Goal: Navigation & Orientation: Find specific page/section

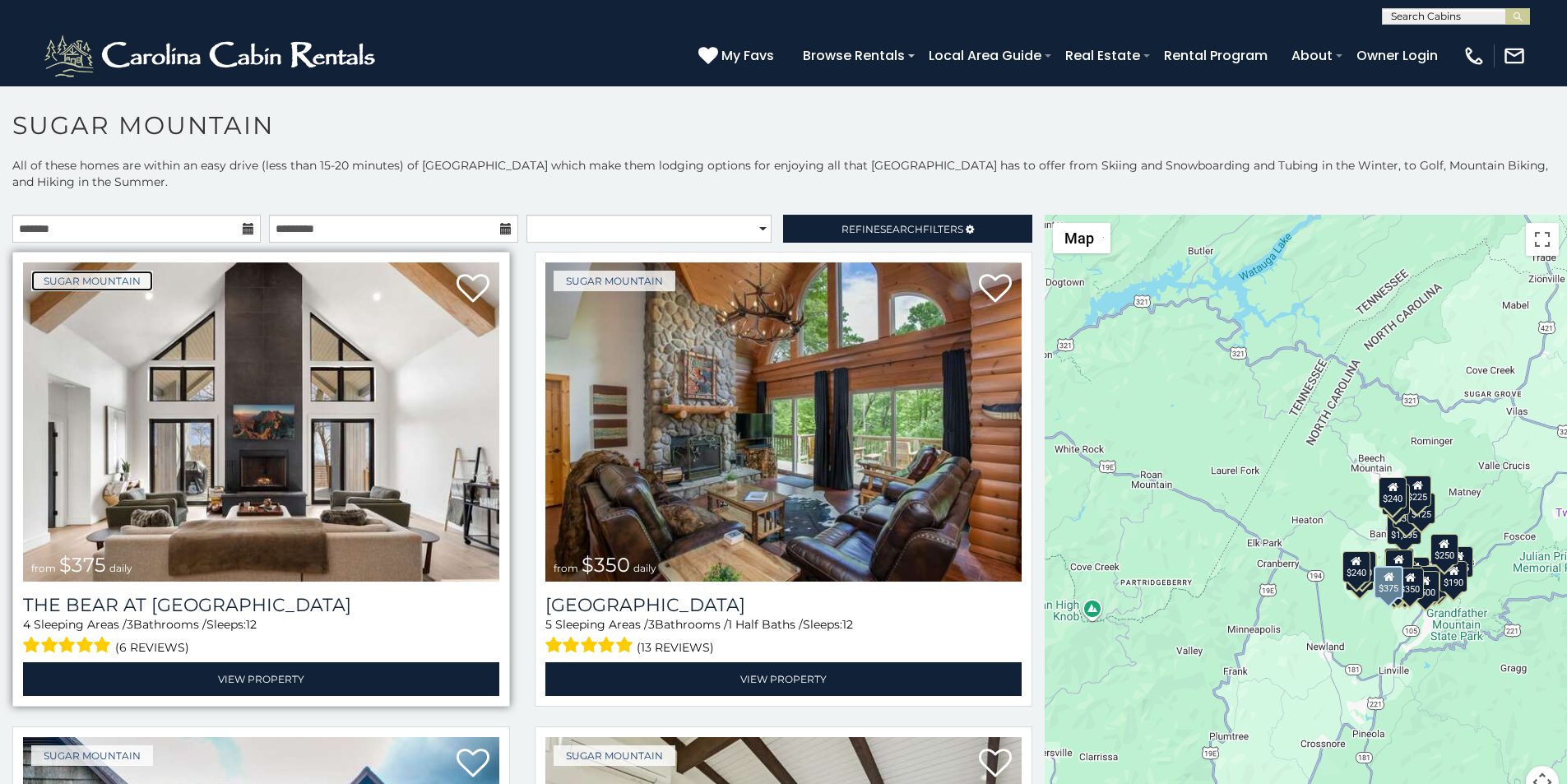
click at [55, 271] on link "Sugar Mountain" at bounding box center [92, 281] width 122 height 21
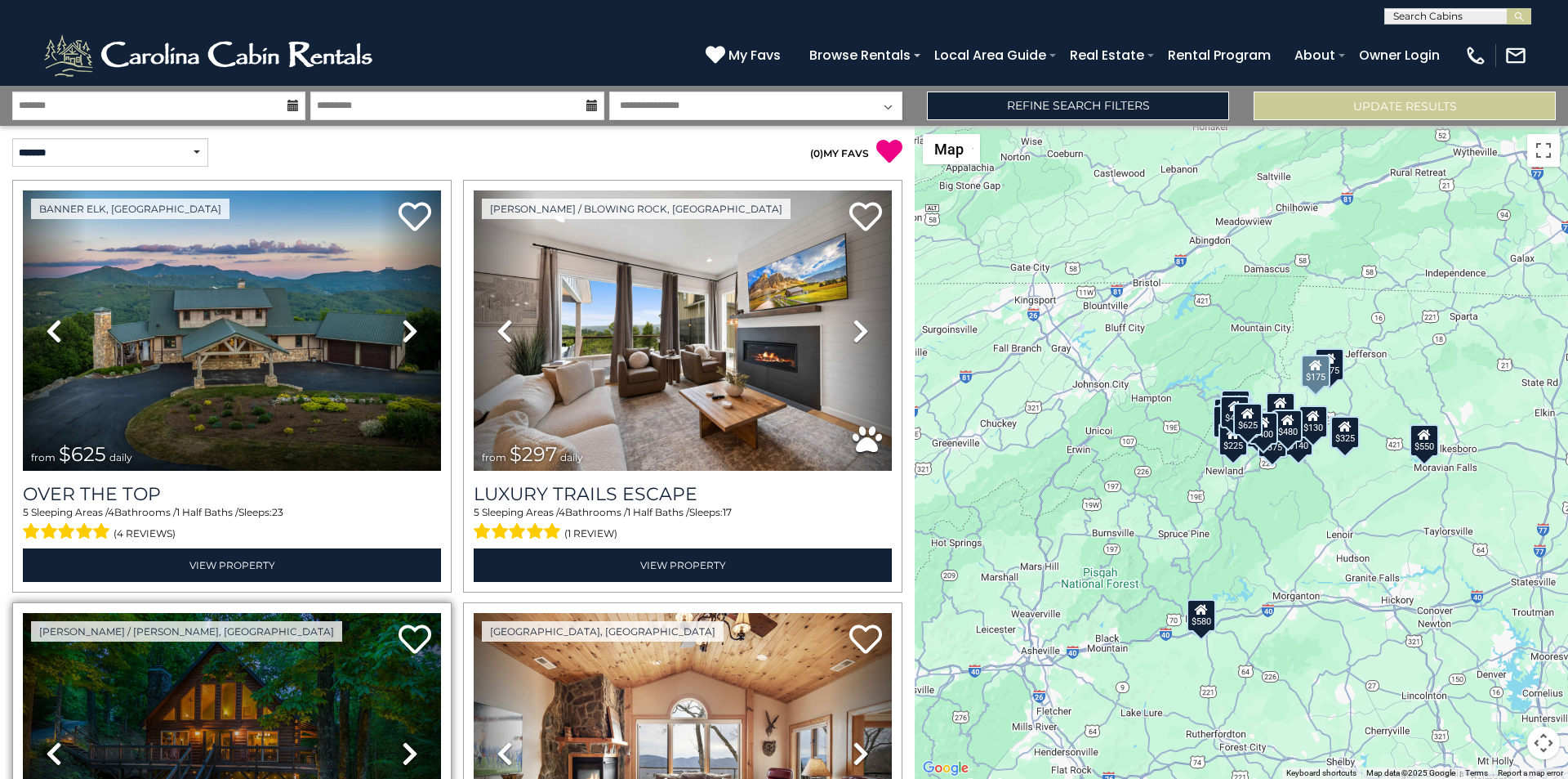
click at [23, 774] on link "Previous" at bounding box center [55, 753] width 63 height 280
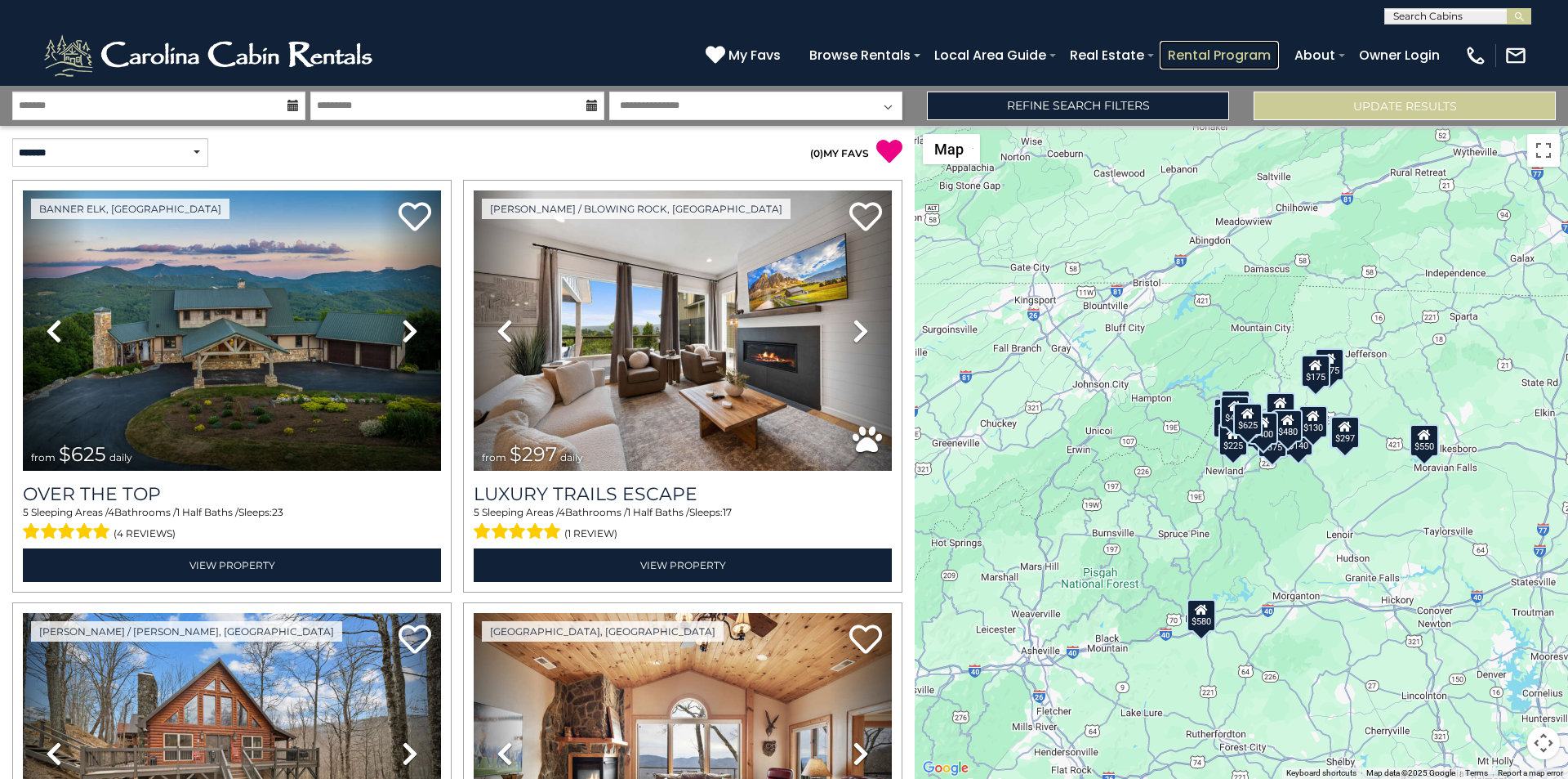
click at [1253, 49] on link "Rental Program" at bounding box center [1219, 55] width 119 height 28
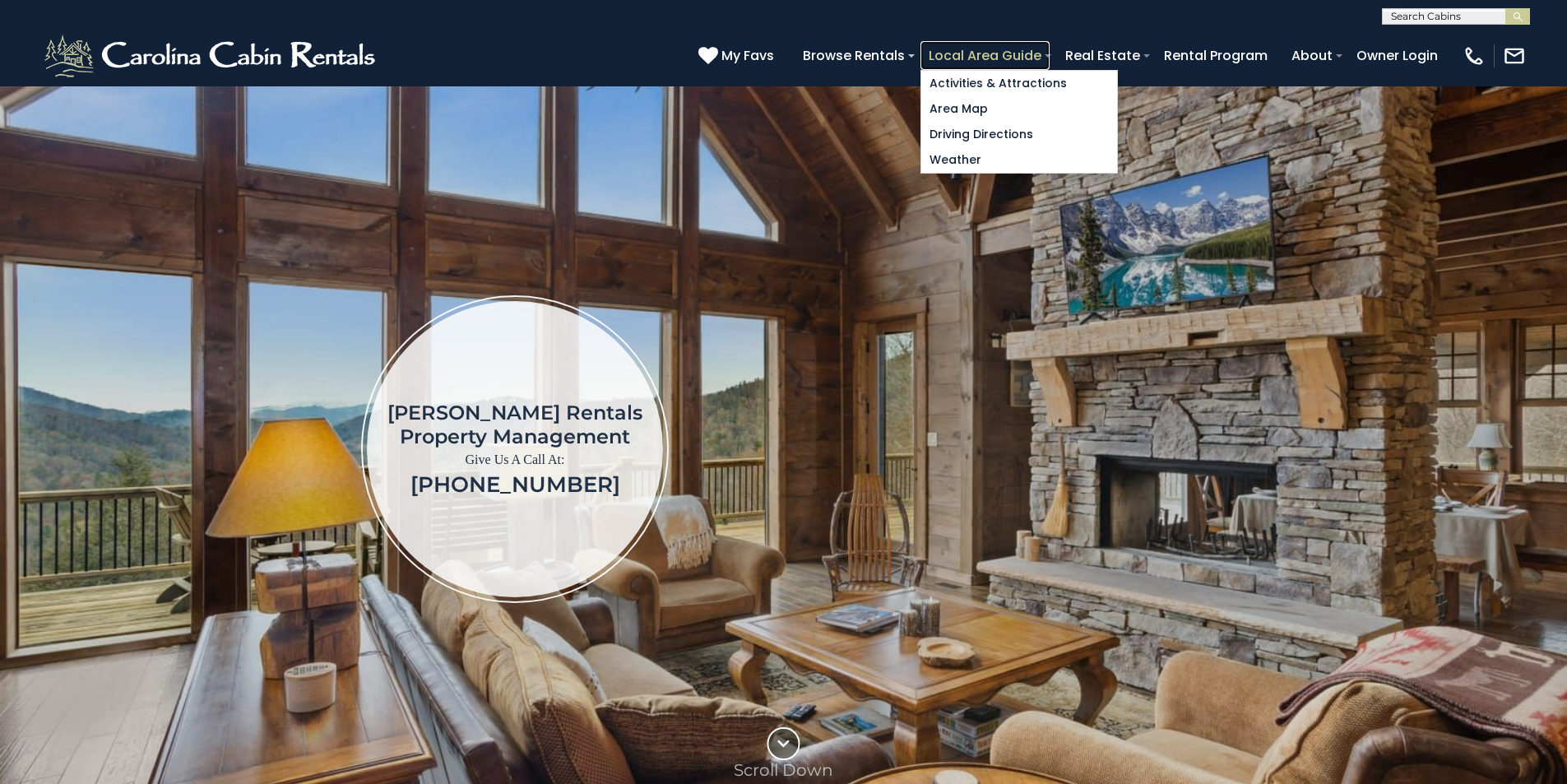
click at [1050, 47] on link "Local Area Guide" at bounding box center [985, 55] width 129 height 28
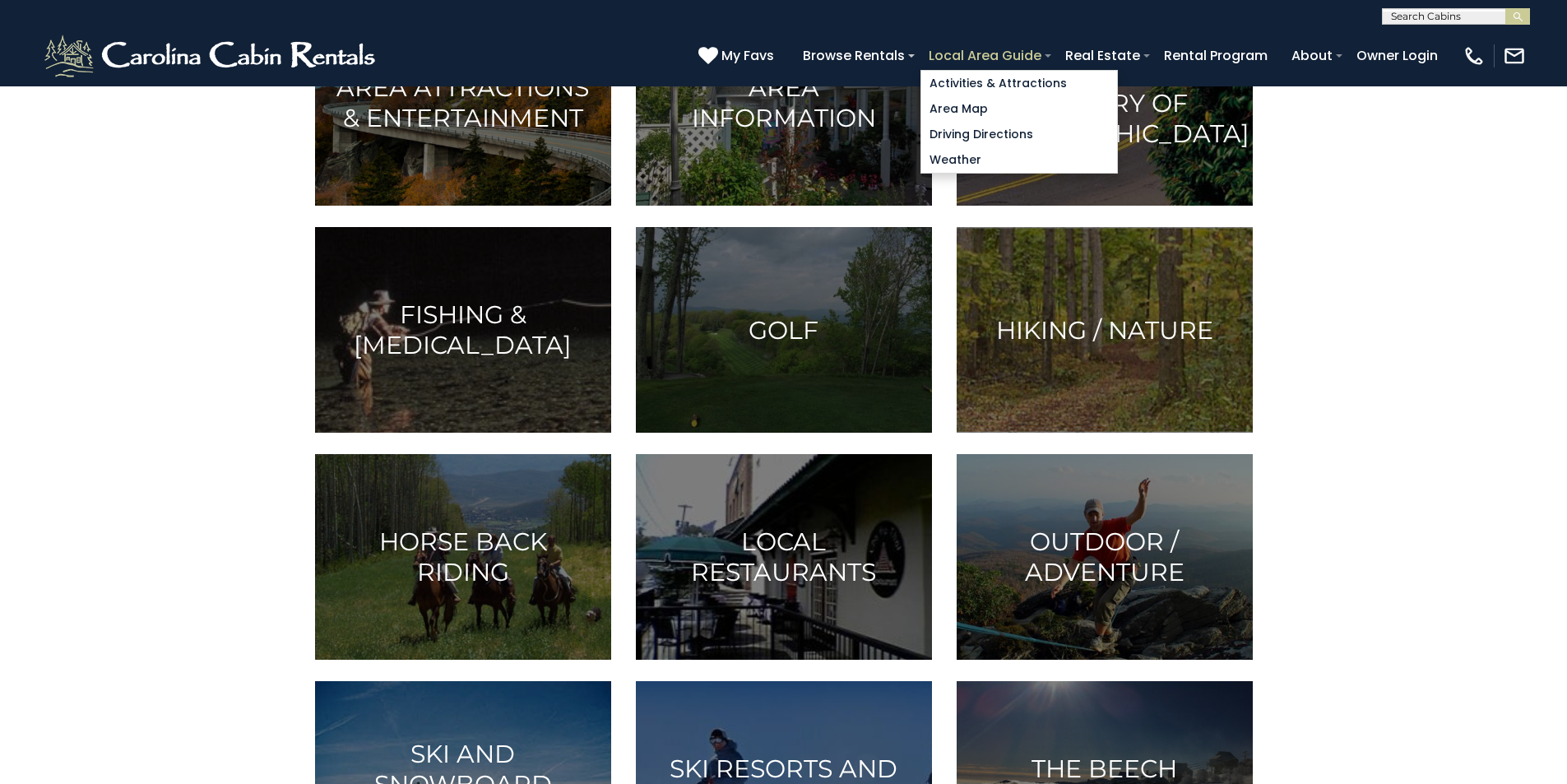
scroll to position [308, 0]
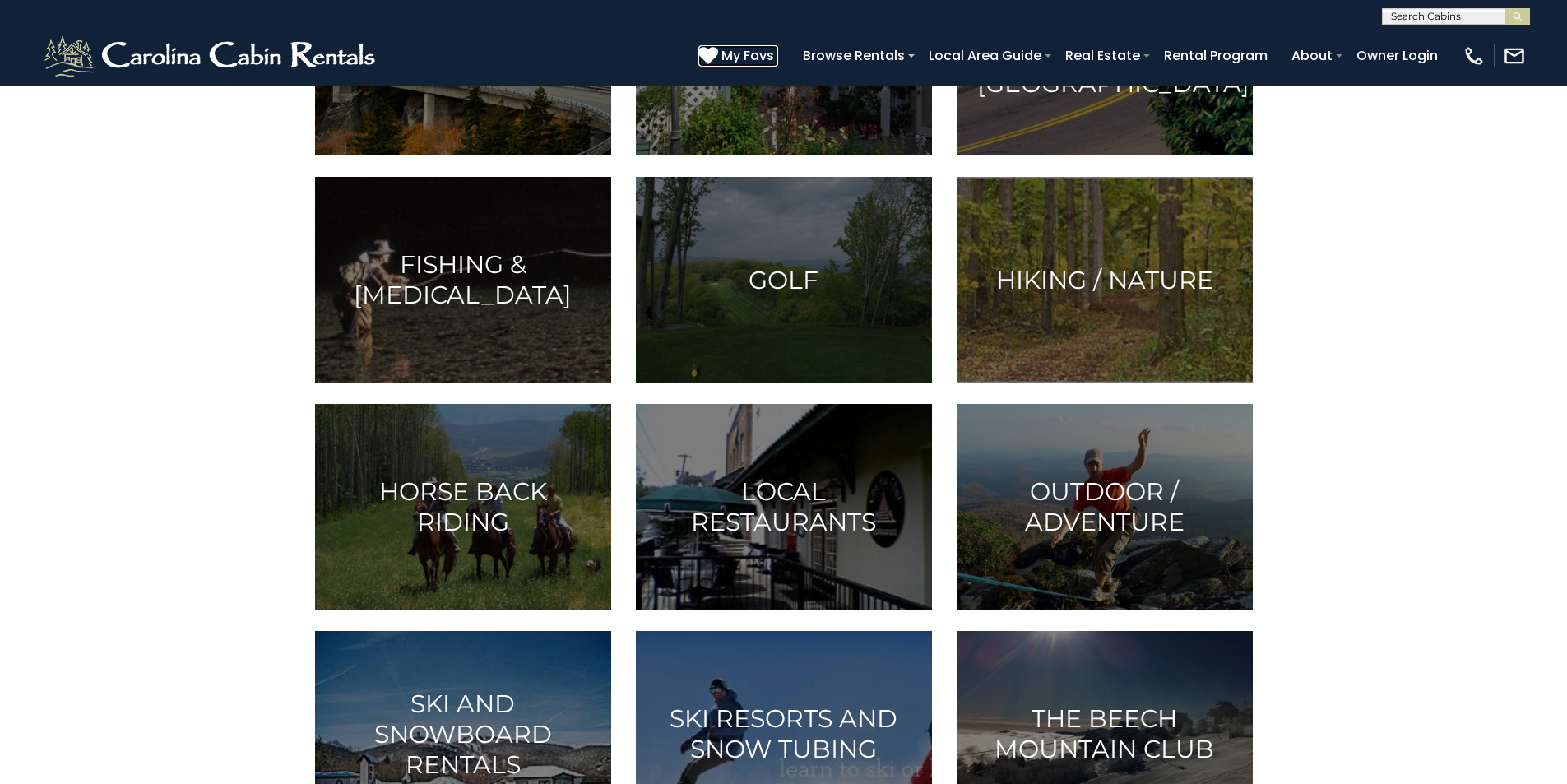
click at [718, 50] on icon at bounding box center [708, 55] width 20 height 20
